Goal: Task Accomplishment & Management: Manage account settings

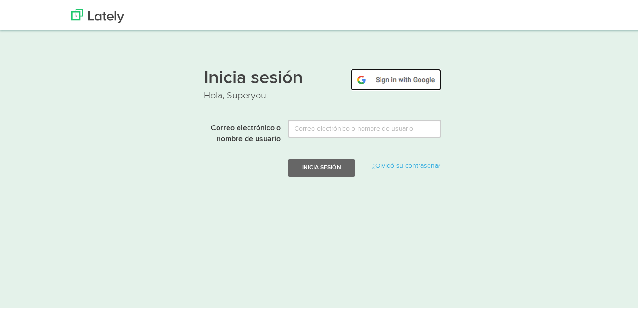
click at [388, 76] on img at bounding box center [396, 78] width 91 height 22
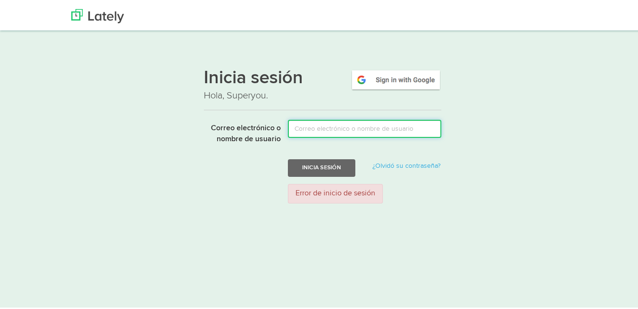
click at [357, 125] on input "Correo electrónico o nombre de usuario" at bounding box center [364, 127] width 153 height 18
type input "[PERSON_NAME][EMAIL_ADDRESS][DOMAIN_NAME]"
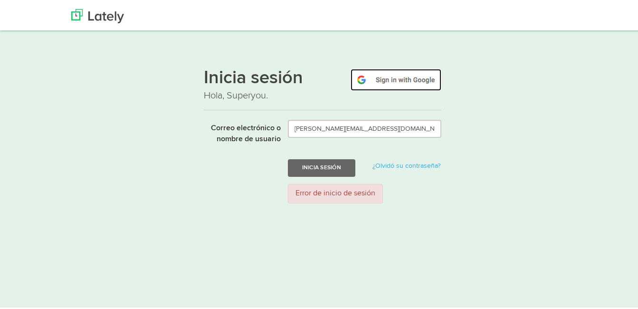
click at [370, 83] on img at bounding box center [396, 78] width 91 height 22
click at [371, 78] on img at bounding box center [396, 78] width 91 height 22
